Goal: Check status

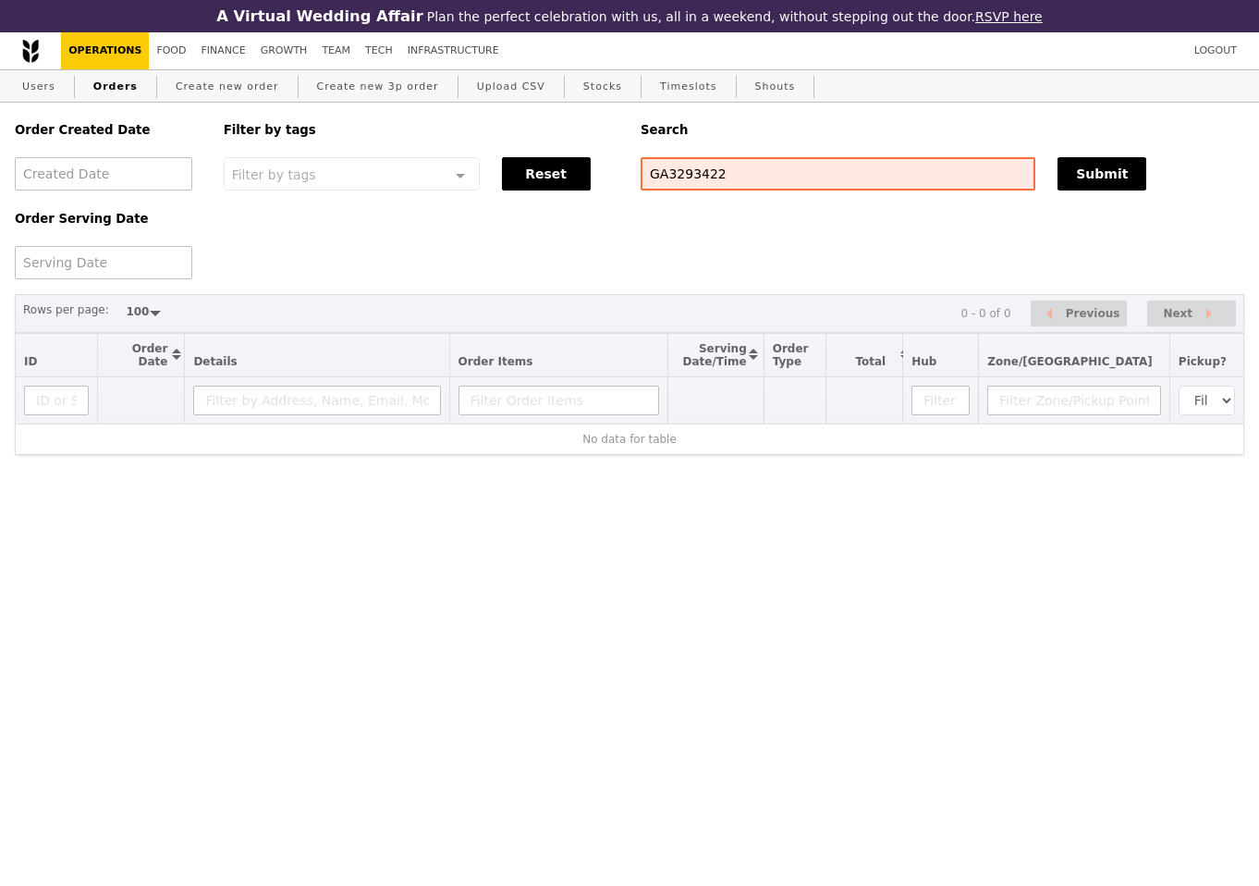
select select "100"
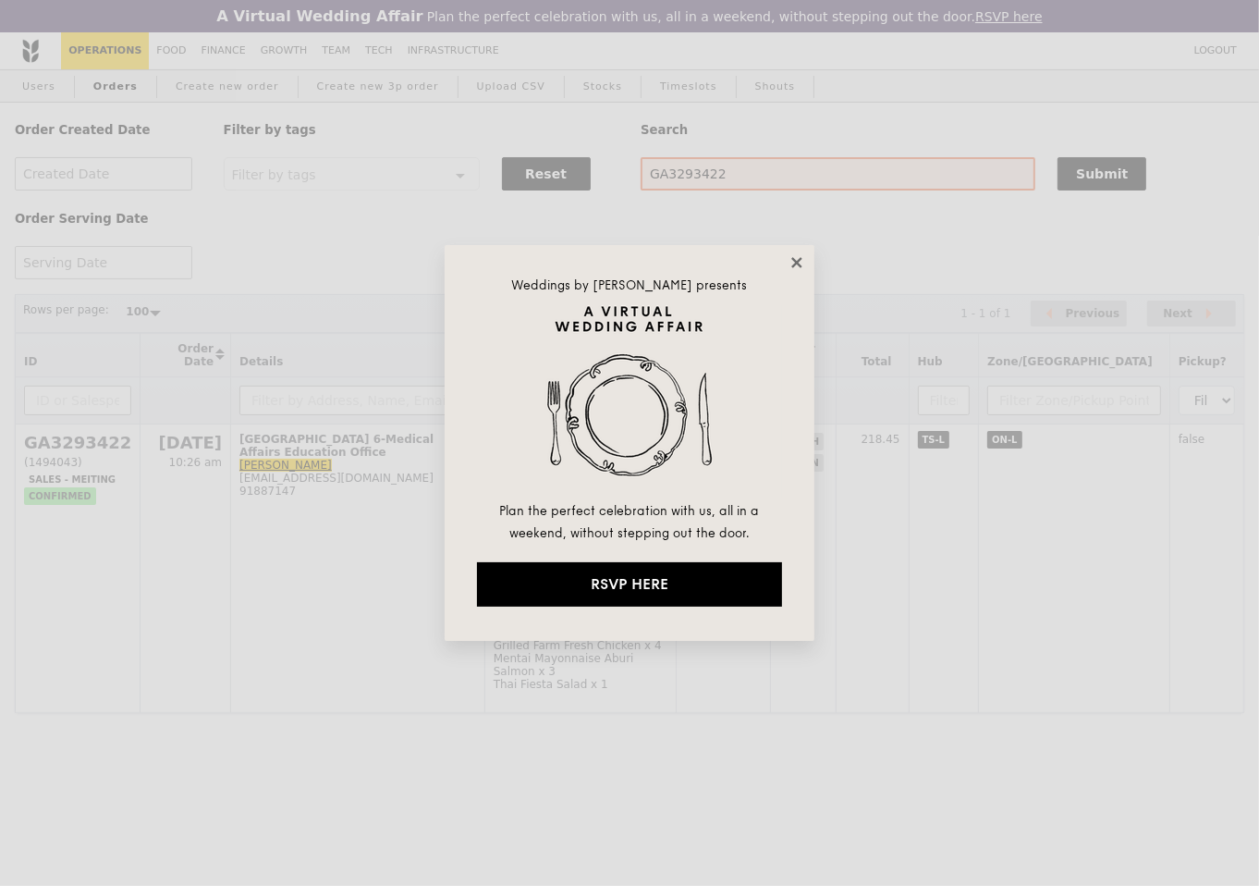
click at [801, 264] on icon at bounding box center [797, 262] width 17 height 17
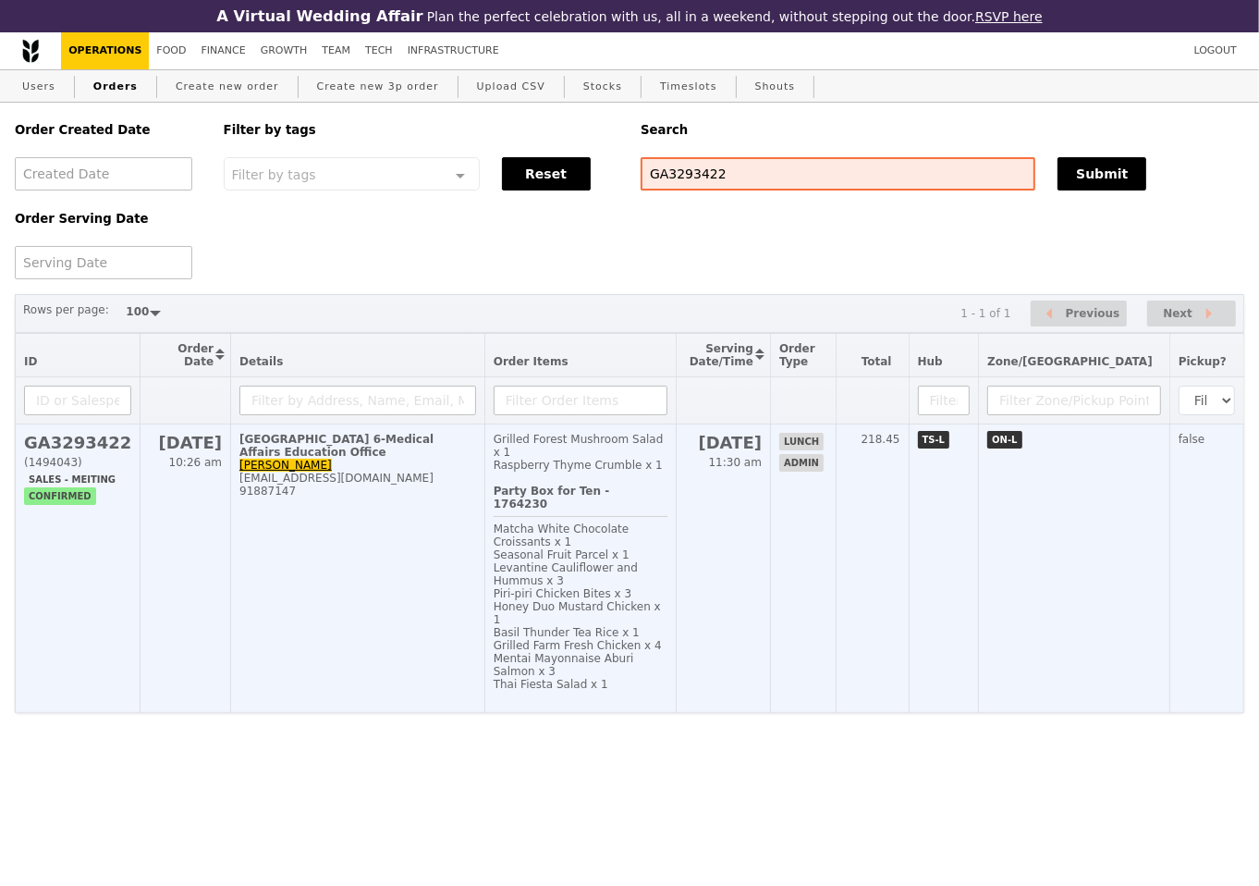
click at [406, 544] on td "[GEOGRAPHIC_DATA] 6-Medical Affairs Education Office [PERSON_NAME] [PERSON_NAME…" at bounding box center [358, 568] width 254 height 288
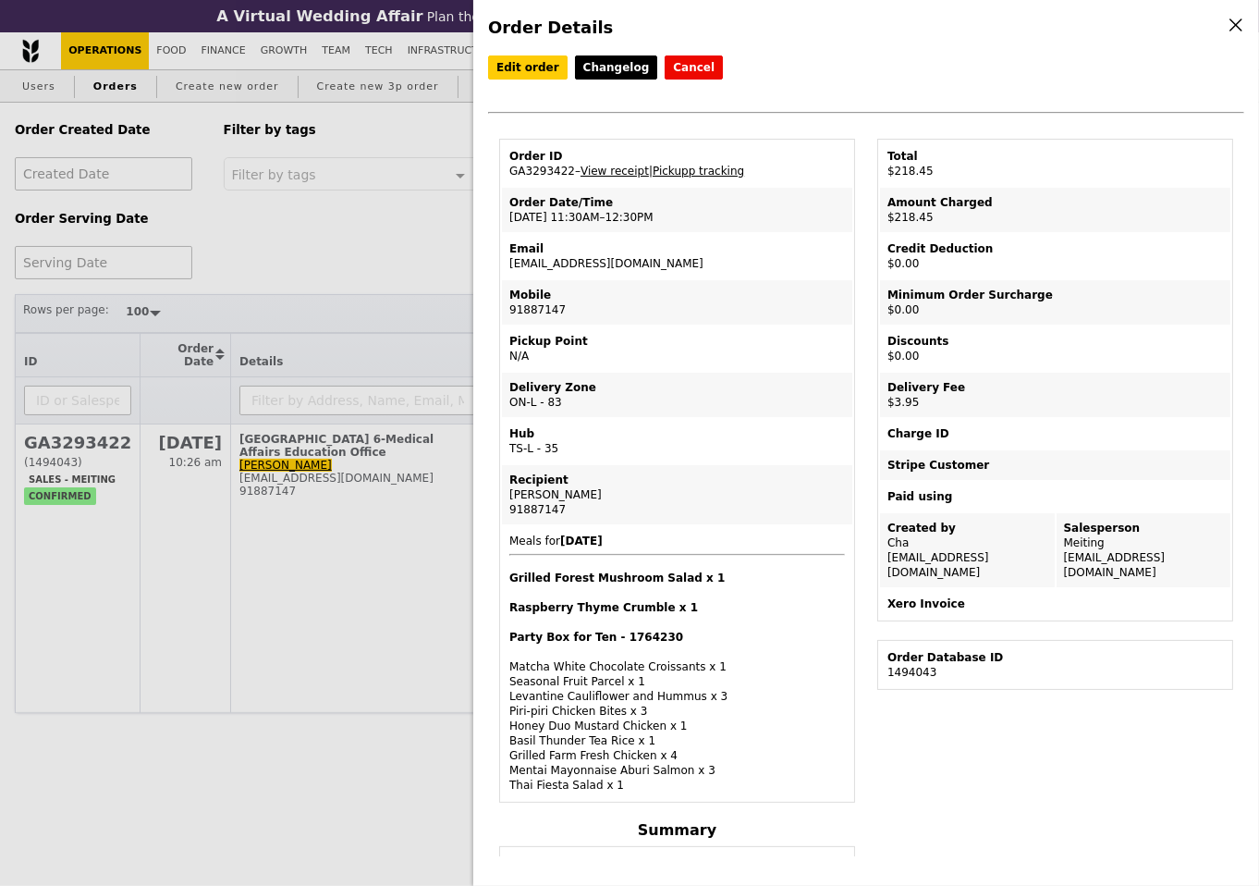
click at [539, 171] on td "Order ID GA3293422 – View receipt | Pickupp tracking" at bounding box center [677, 163] width 350 height 44
copy td "GA3293422"
